Goal: Information Seeking & Learning: Learn about a topic

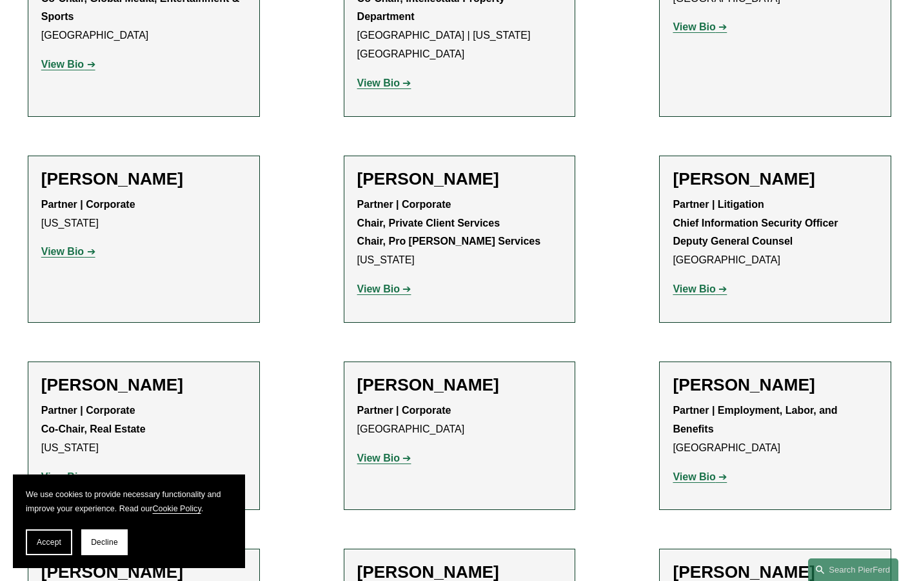
scroll to position [15148, 0]
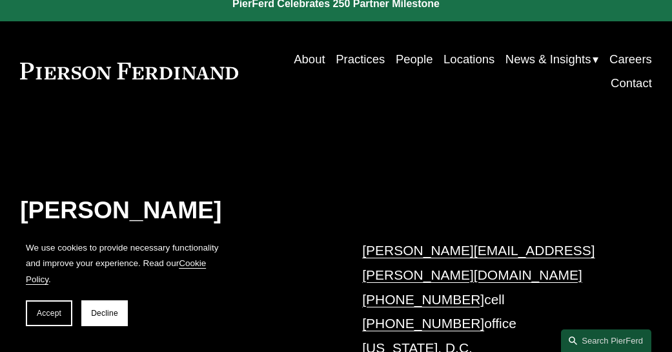
scroll to position [28, 0]
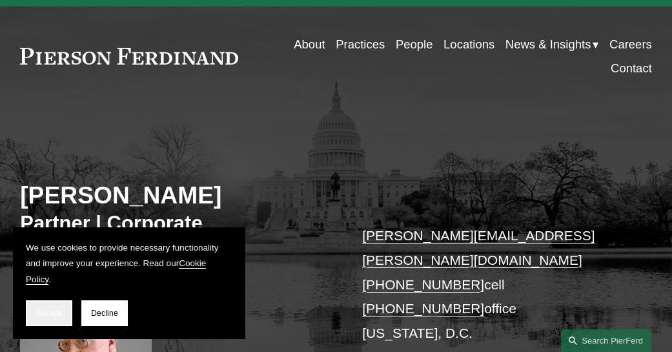
click at [51, 323] on button "Accept" at bounding box center [49, 313] width 46 height 26
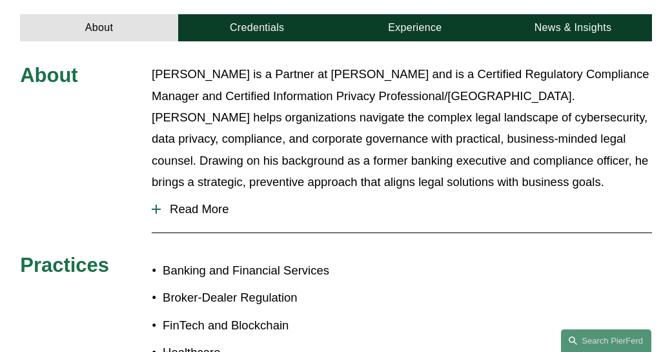
scroll to position [492, 0]
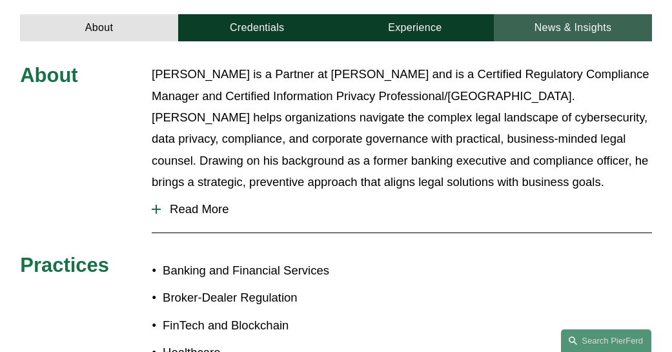
click at [558, 14] on link "News & Insights" at bounding box center [573, 27] width 158 height 27
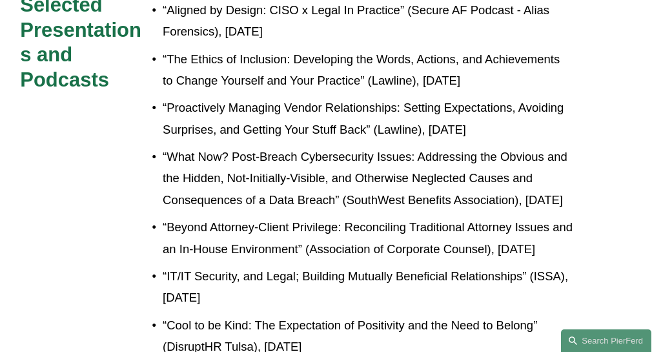
scroll to position [531, 0]
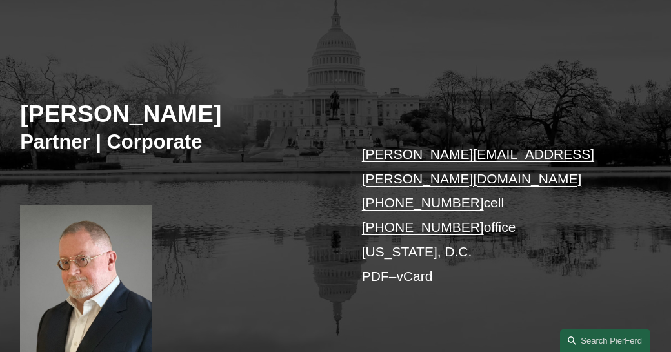
scroll to position [357, 0]
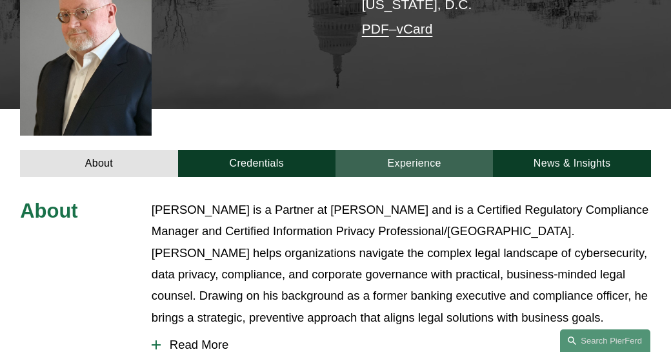
click at [424, 152] on link "Experience" at bounding box center [414, 163] width 157 height 27
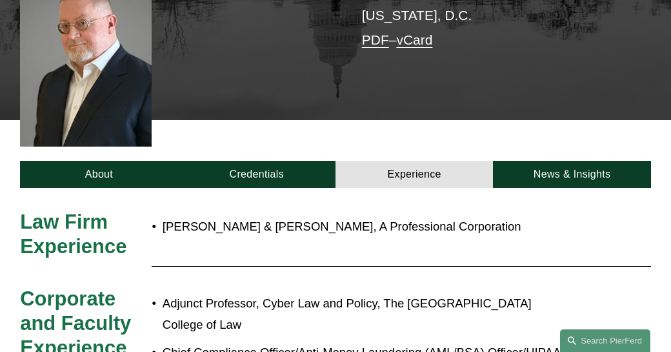
scroll to position [255, 0]
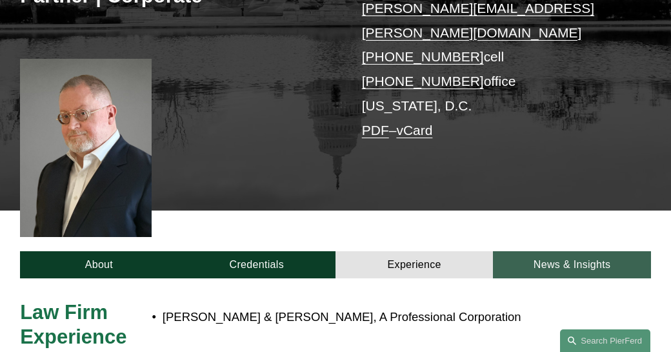
click at [552, 251] on link "News & Insights" at bounding box center [571, 264] width 157 height 27
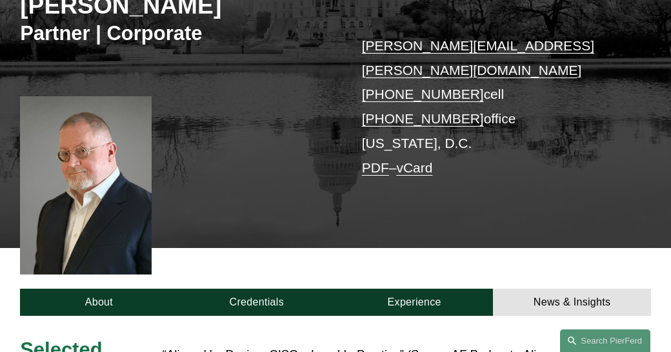
scroll to position [215, 0]
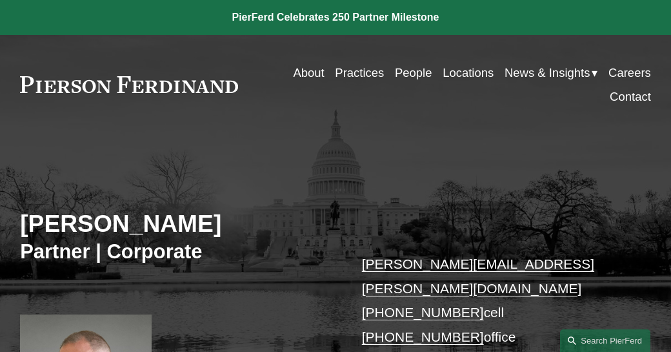
scroll to position [531, 0]
